Goal: Task Accomplishment & Management: Complete application form

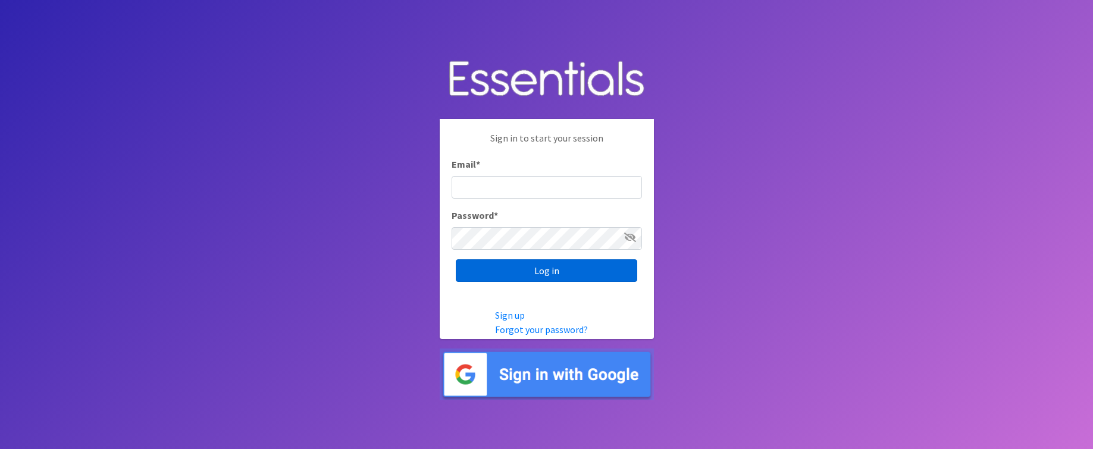
type input "[PERSON_NAME][EMAIL_ADDRESS][PERSON_NAME][DOMAIN_NAME]"
click at [537, 272] on input "Log in" at bounding box center [546, 270] width 181 height 23
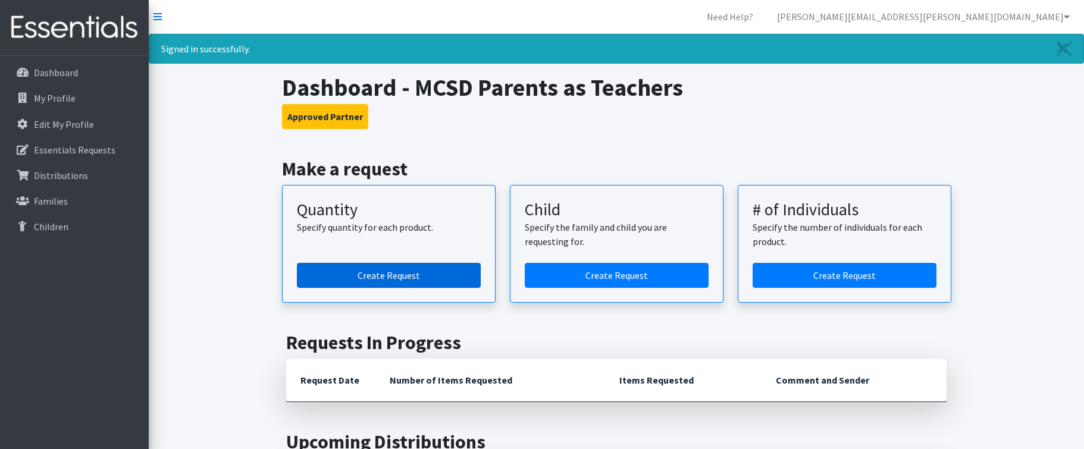
click at [433, 275] on link "Create Request" at bounding box center [389, 275] width 184 height 25
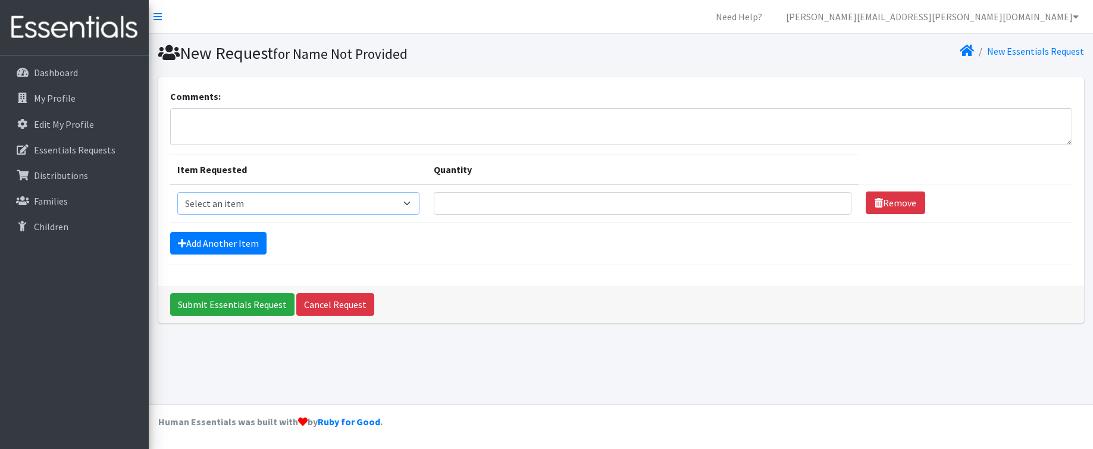
click at [309, 206] on select "Select an item Kids (Size 1) Kids (Size 2) Kids (Size 3) Kids (Size 4) Kids (Si…" at bounding box center [298, 203] width 242 height 23
select select "2385"
click at [177, 192] on select "Select an item Kids (Size 1) Kids (Size 2) Kids (Size 3) Kids (Size 4) Kids (Si…" at bounding box center [298, 203] width 242 height 23
click at [481, 206] on input "Quantity" at bounding box center [643, 203] width 418 height 23
type input "25"
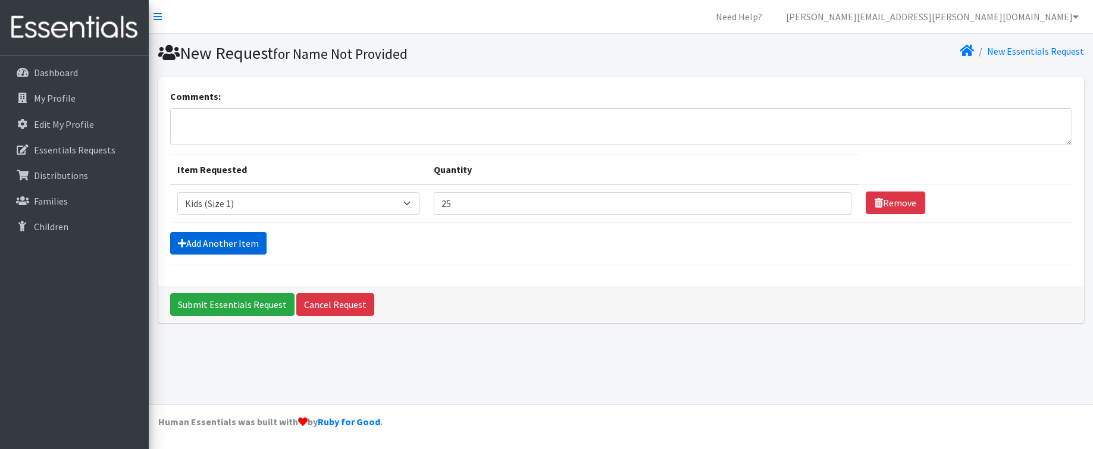
click at [223, 239] on link "Add Another Item" at bounding box center [218, 243] width 96 height 23
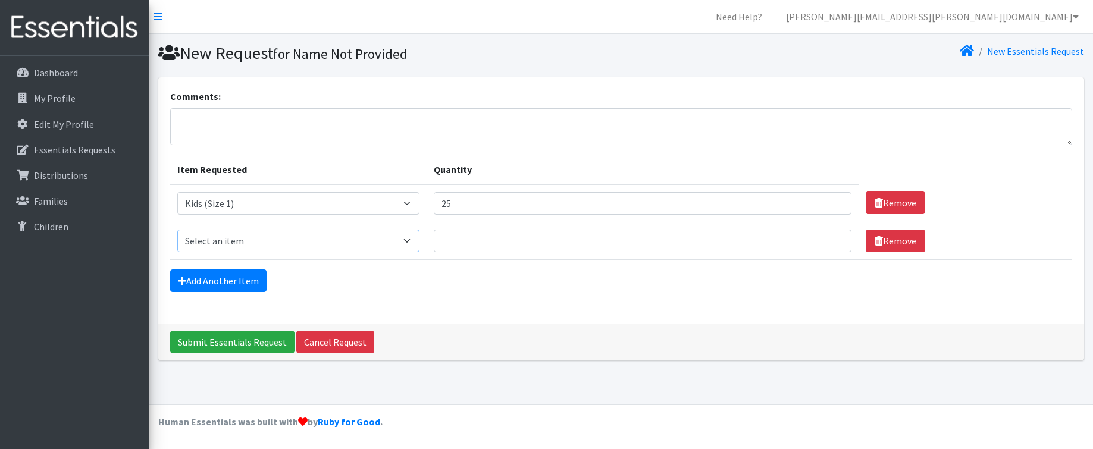
click at [230, 237] on select "Select an item Kids (Size 1) Kids (Size 2) Kids (Size 3) Kids (Size 4) Kids (Si…" at bounding box center [298, 241] width 242 height 23
select select "2386"
click at [177, 230] on select "Select an item Kids (Size 1) Kids (Size 2) Kids (Size 3) Kids (Size 4) Kids (Si…" at bounding box center [298, 241] width 242 height 23
click at [472, 242] on input "Quantity" at bounding box center [643, 241] width 418 height 23
type input "25"
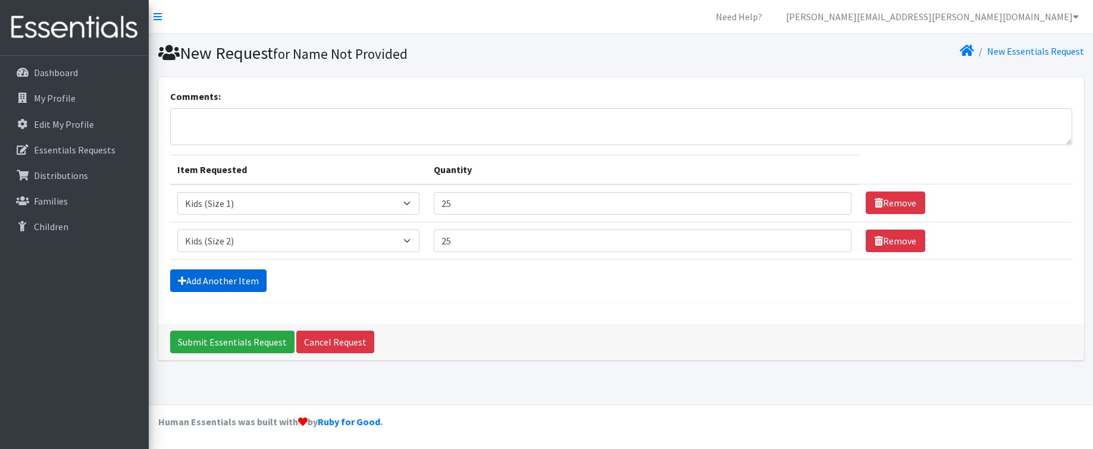
click at [231, 281] on link "Add Another Item" at bounding box center [218, 280] width 96 height 23
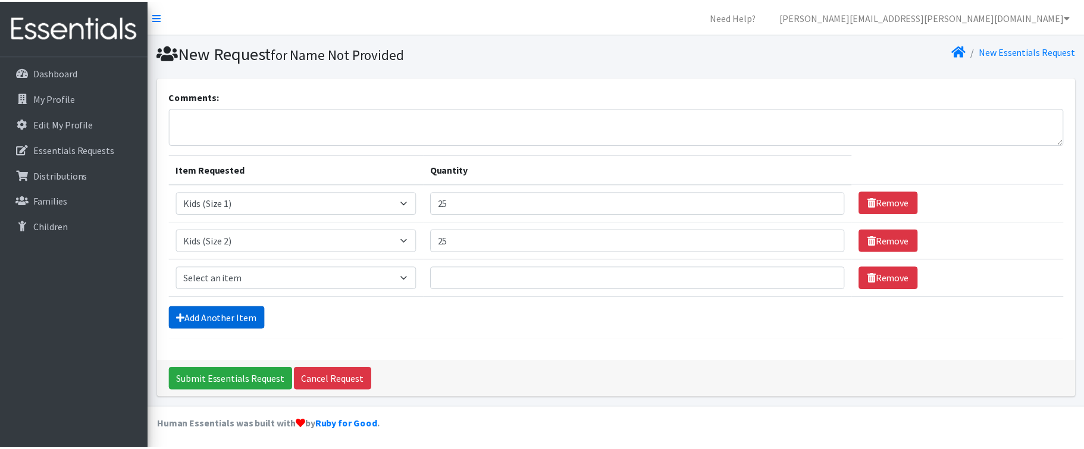
scroll to position [3, 0]
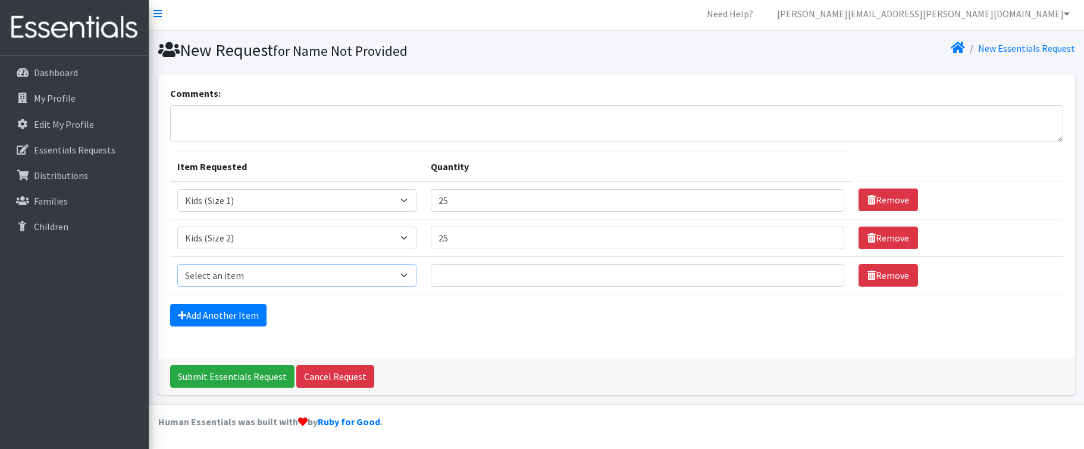
click at [234, 280] on select "Select an item Kids (Size 1) Kids (Size 2) Kids (Size 3) Kids (Size 4) Kids (Si…" at bounding box center [297, 275] width 240 height 23
select select "2398"
click at [177, 264] on select "Select an item Kids (Size 1) Kids (Size 2) Kids (Size 3) Kids (Size 4) Kids (Si…" at bounding box center [297, 275] width 240 height 23
click at [500, 280] on input "Quantity" at bounding box center [637, 275] width 413 height 23
type input "50"
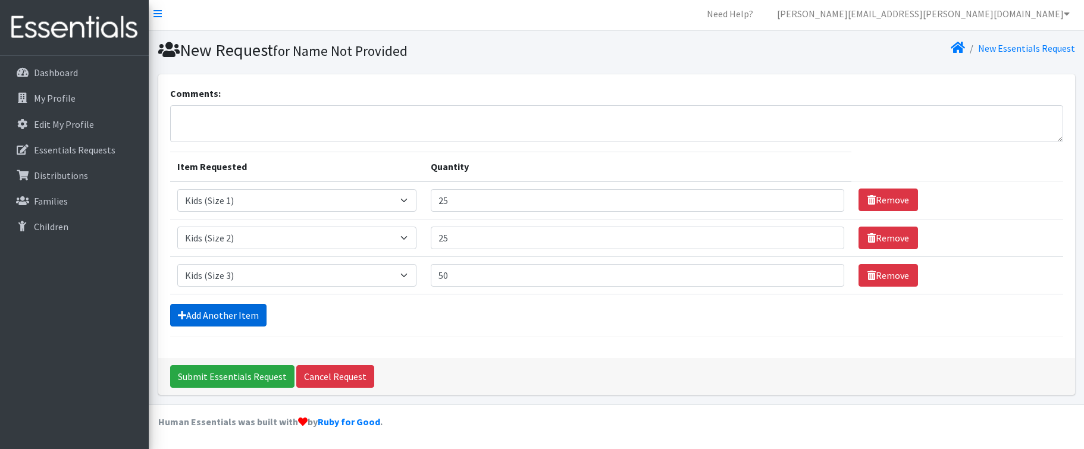
click at [250, 312] on link "Add Another Item" at bounding box center [218, 315] width 96 height 23
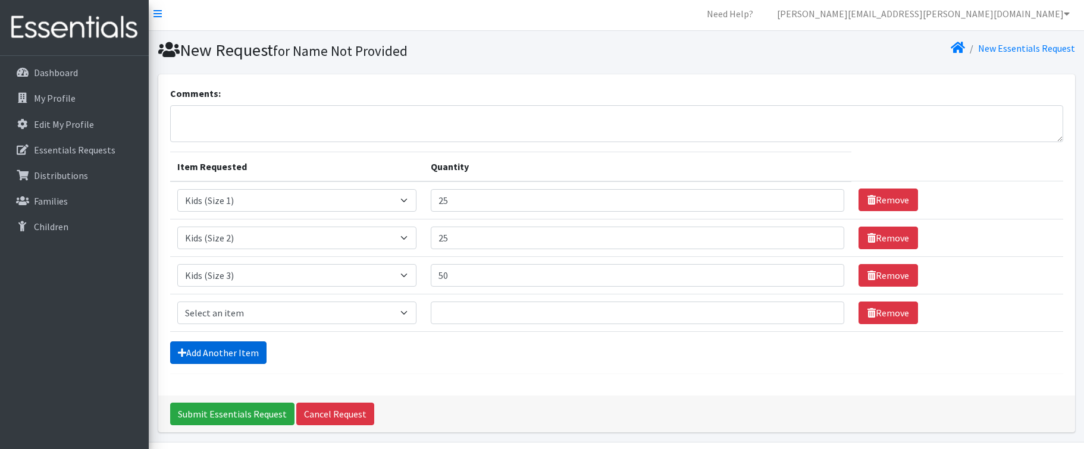
scroll to position [40, 0]
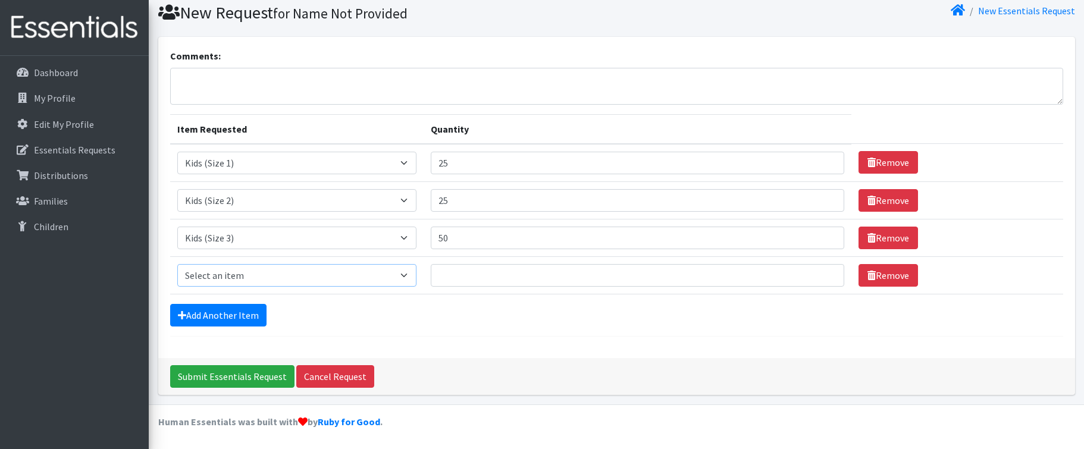
click at [255, 283] on select "Select an item Kids (Size 1) Kids (Size 2) Kids (Size 3) Kids (Size 4) Kids (Si…" at bounding box center [297, 275] width 240 height 23
select select "2365"
click at [177, 264] on select "Select an item Kids (Size 1) Kids (Size 2) Kids (Size 3) Kids (Size 4) Kids (Si…" at bounding box center [297, 275] width 240 height 23
click at [501, 277] on input "Quantity" at bounding box center [637, 275] width 413 height 23
type input "24"
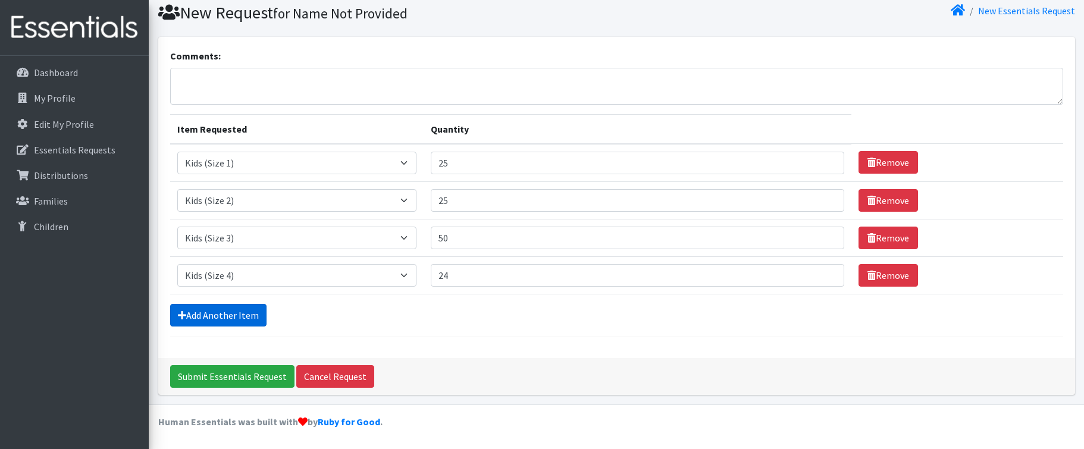
click at [255, 314] on link "Add Another Item" at bounding box center [218, 315] width 96 height 23
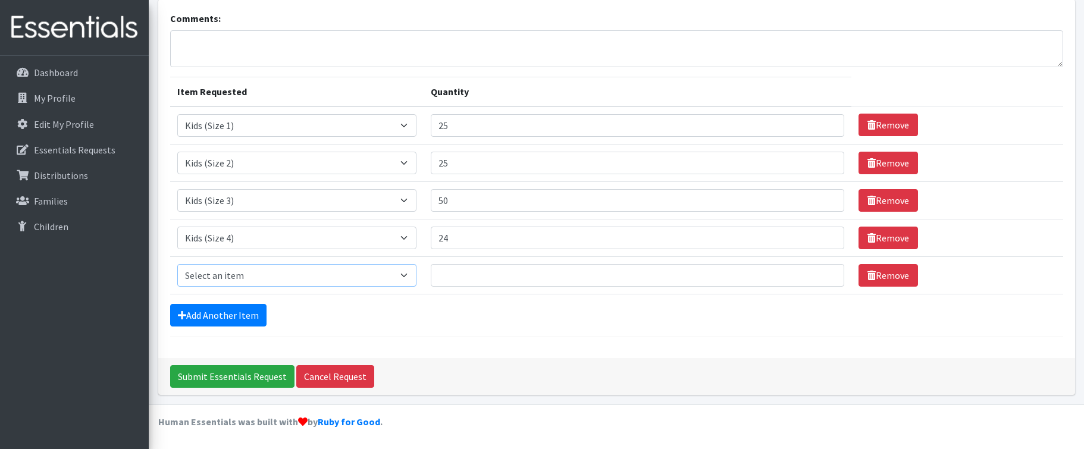
click at [273, 278] on select "Select an item Kids (Size 1) Kids (Size 2) Kids (Size 3) Kids (Size 4) Kids (Si…" at bounding box center [297, 275] width 240 height 23
select select "2372"
click at [177, 264] on select "Select an item Kids (Size 1) Kids (Size 2) Kids (Size 3) Kids (Size 4) Kids (Si…" at bounding box center [297, 275] width 240 height 23
click at [490, 281] on input "Quantity" at bounding box center [637, 275] width 413 height 23
type input "100"
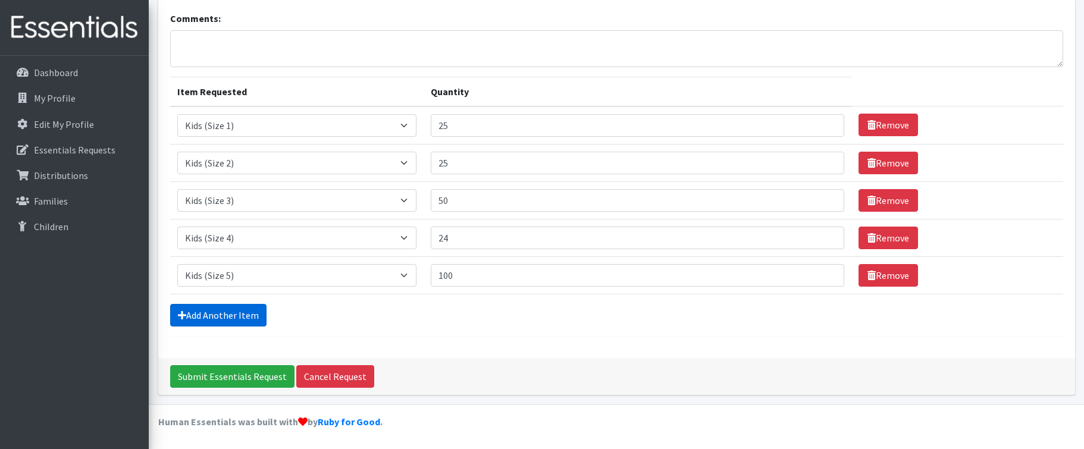
click at [250, 306] on link "Add Another Item" at bounding box center [218, 315] width 96 height 23
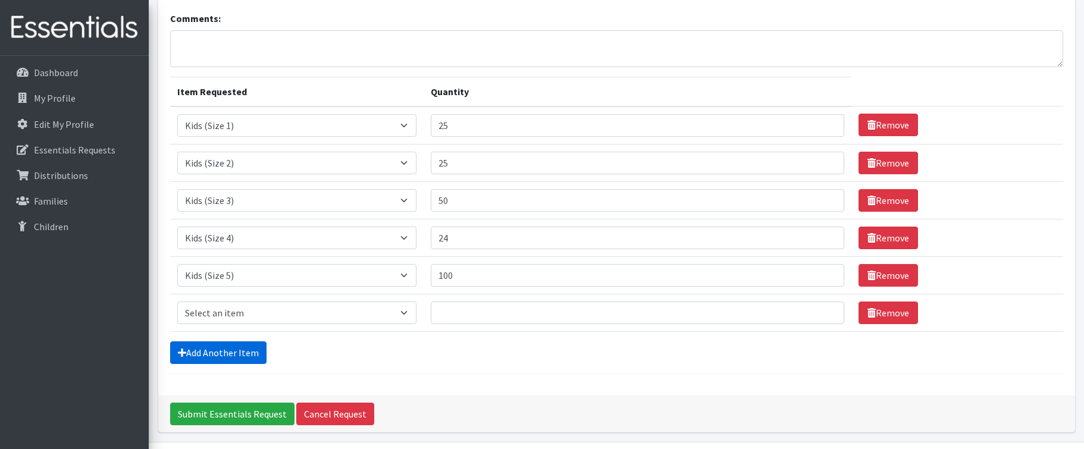
scroll to position [115, 0]
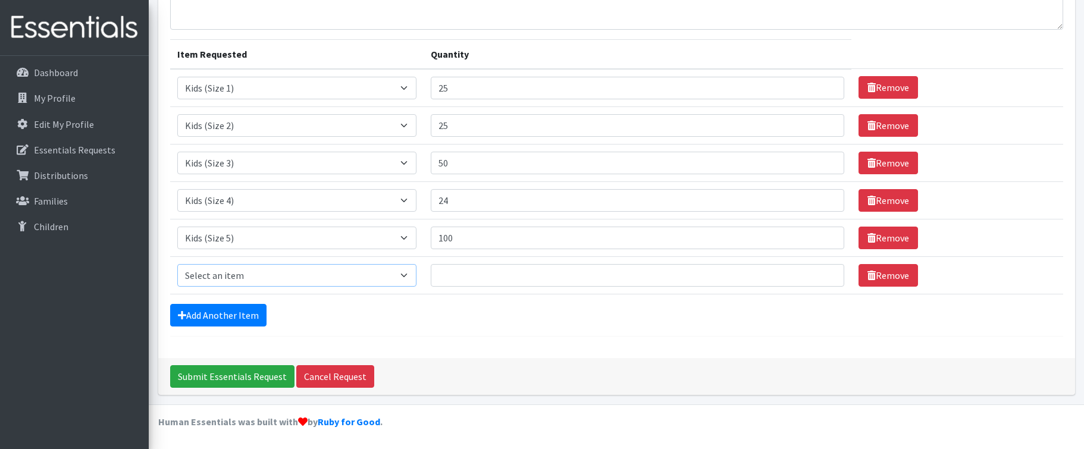
click at [266, 275] on select "Select an item Kids (Size 1) Kids (Size 2) Kids (Size 3) Kids (Size 4) Kids (Si…" at bounding box center [297, 275] width 240 height 23
select select "2376"
click at [177, 264] on select "Select an item Kids (Size 1) Kids (Size 2) Kids (Size 3) Kids (Size 4) Kids (Si…" at bounding box center [297, 275] width 240 height 23
click at [477, 280] on input "Quantity" at bounding box center [637, 275] width 413 height 23
type input "50"
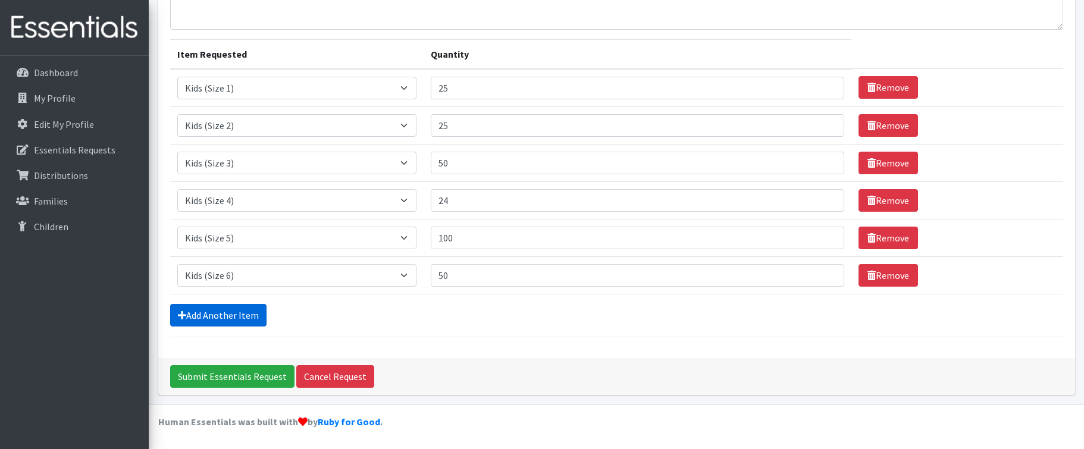
click at [240, 315] on link "Add Another Item" at bounding box center [218, 315] width 96 height 23
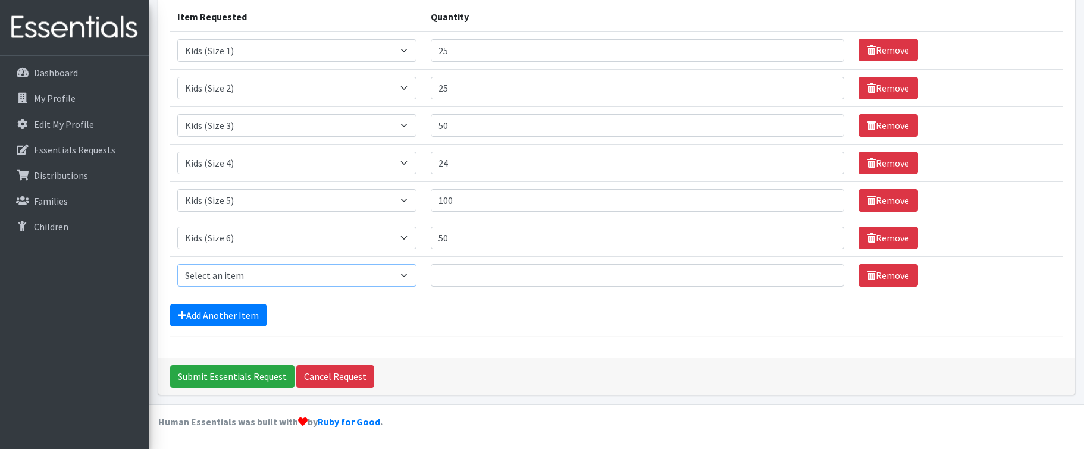
click at [252, 281] on select "Select an item Kids (Size 1) Kids (Size 2) Kids (Size 3) Kids (Size 4) Kids (Si…" at bounding box center [297, 275] width 240 height 23
select select "2374"
click at [177, 264] on select "Select an item Kids (Size 1) Kids (Size 2) Kids (Size 3) Kids (Size 4) Kids (Si…" at bounding box center [297, 275] width 240 height 23
click at [469, 272] on input "Quantity" at bounding box center [637, 275] width 413 height 23
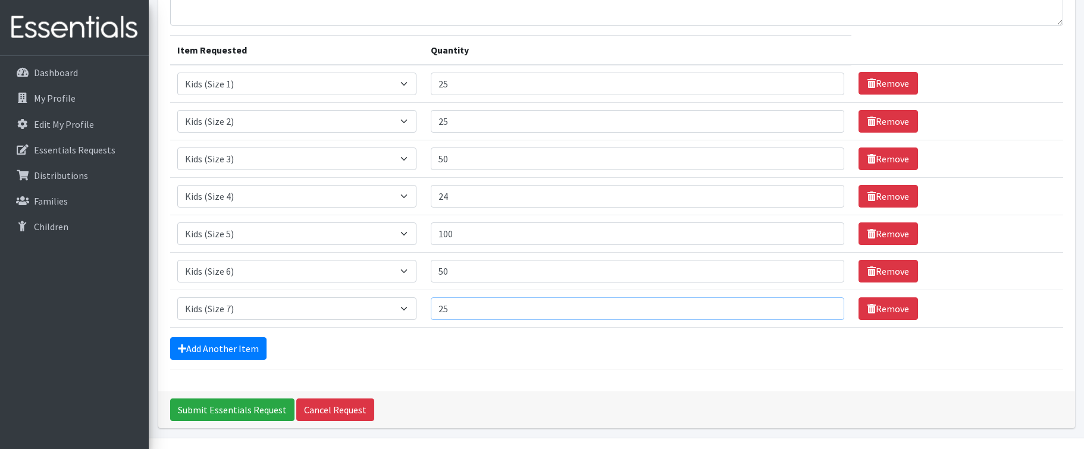
scroll to position [0, 0]
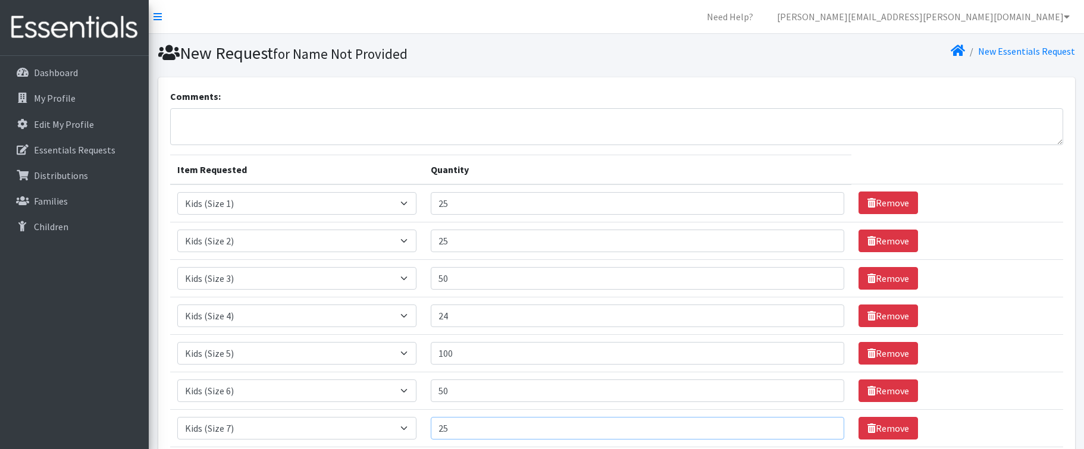
type input "25"
click at [541, 271] on input "50" at bounding box center [637, 278] width 413 height 23
click at [540, 276] on input "50" at bounding box center [637, 278] width 413 height 23
type input "5"
type input "75"
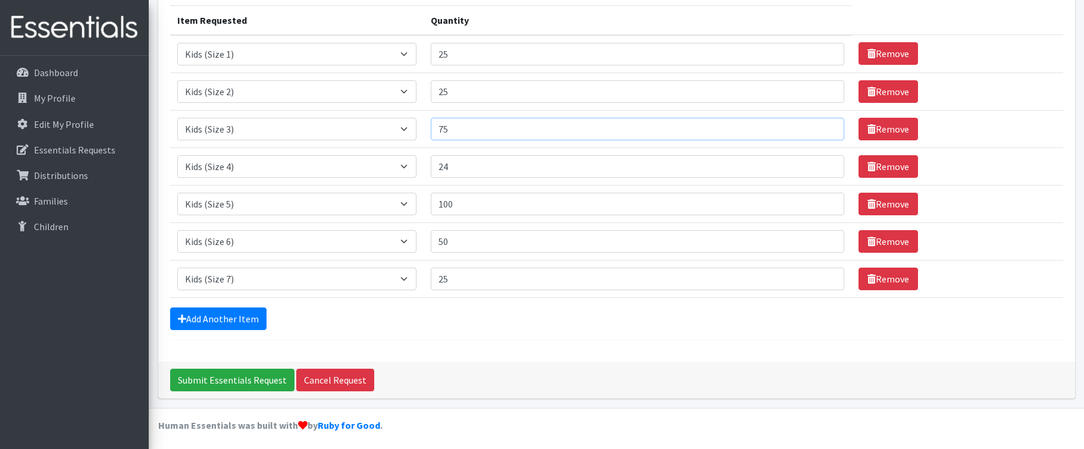
scroll to position [153, 0]
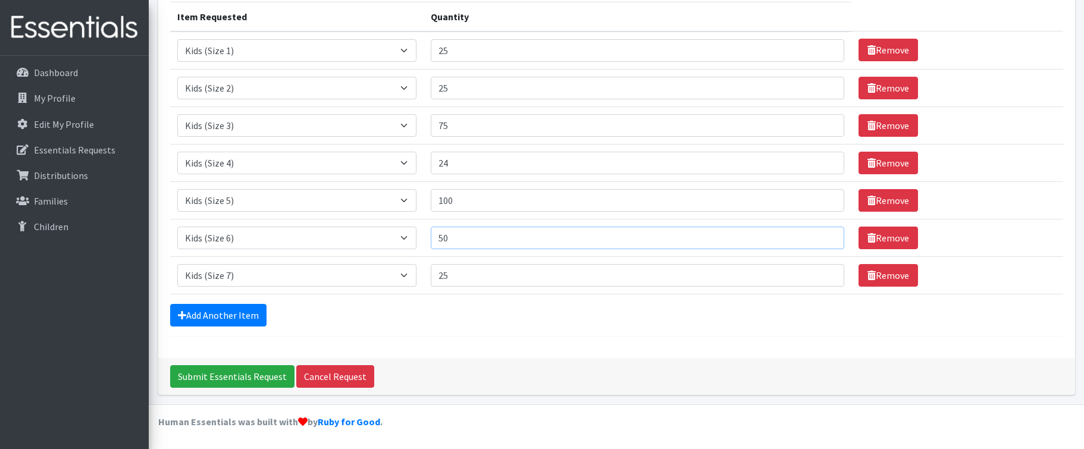
click at [501, 242] on input "50" at bounding box center [637, 238] width 413 height 23
type input "5"
type input "75"
click at [490, 201] on input "100" at bounding box center [637, 200] width 413 height 23
type input "1"
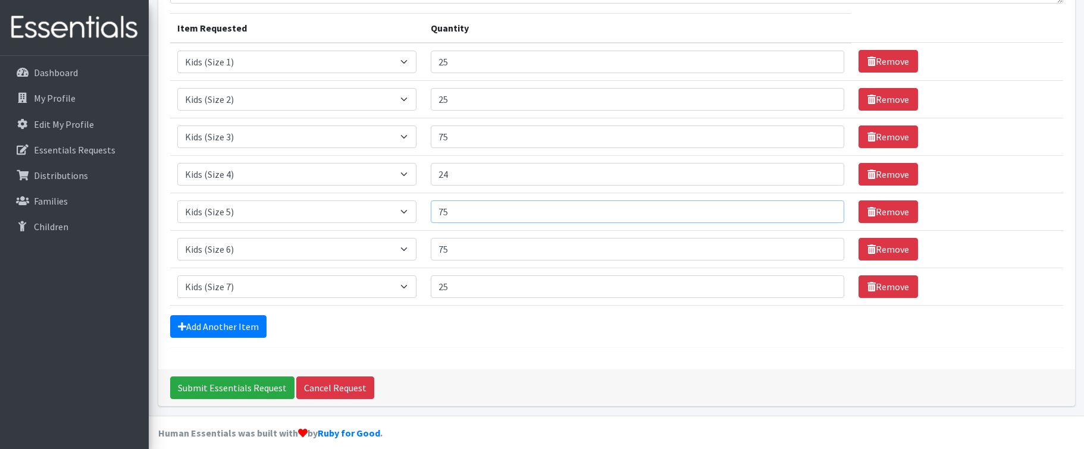
scroll to position [139, 0]
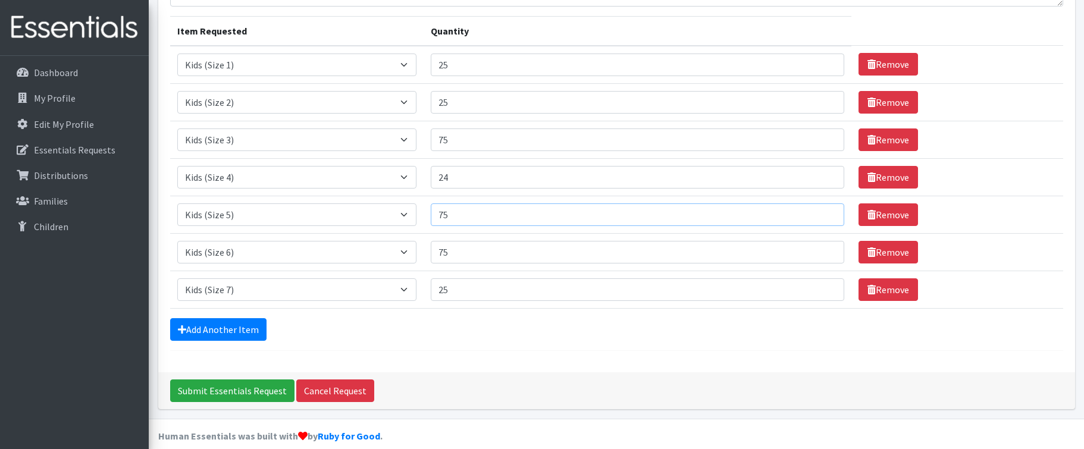
type input "75"
click at [482, 142] on input "75" at bounding box center [637, 140] width 413 height 23
type input "7"
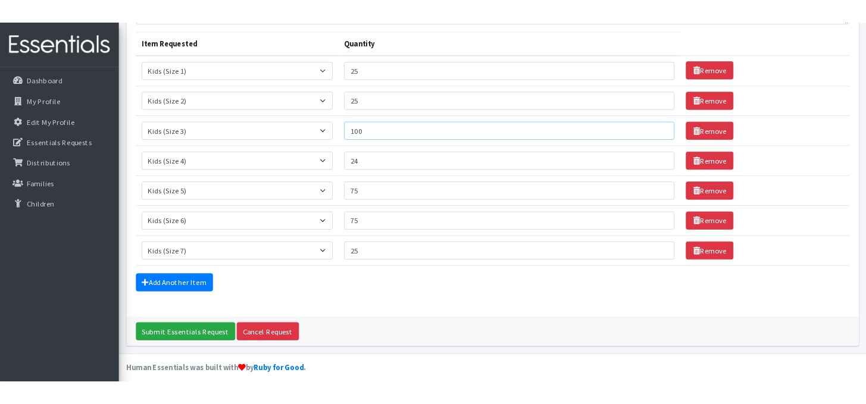
scroll to position [32, 0]
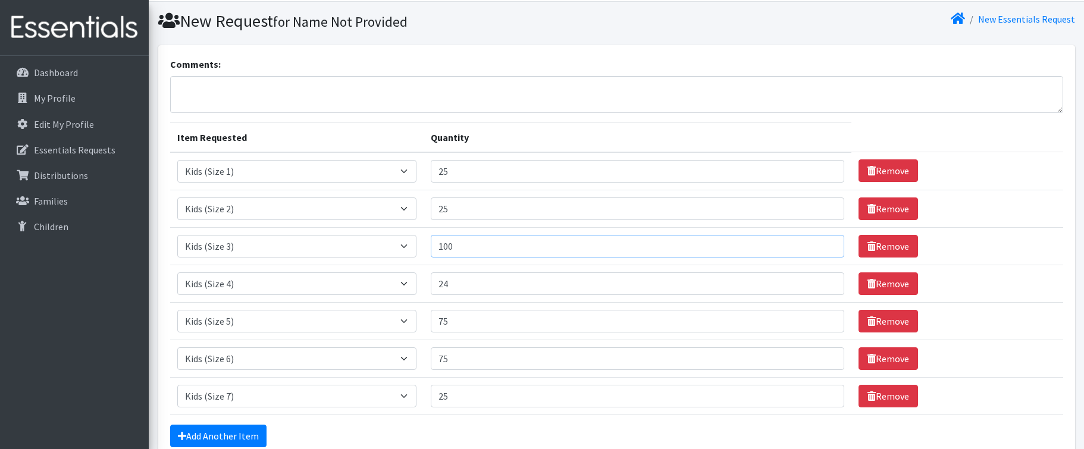
type input "100"
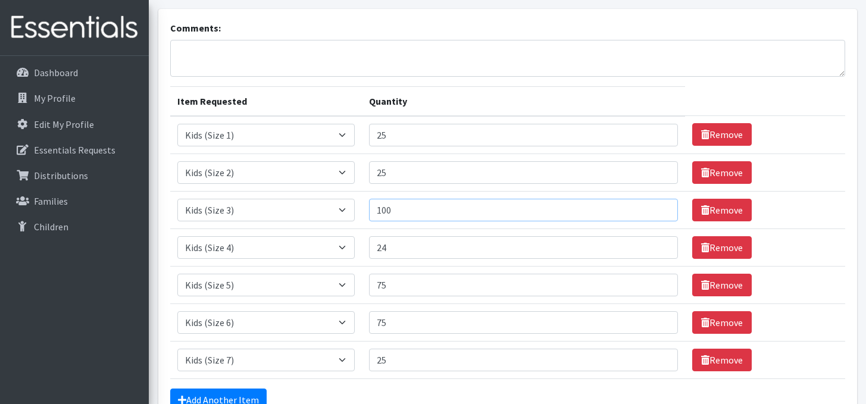
scroll to position [0, 0]
